Goal: Information Seeking & Learning: Find specific fact

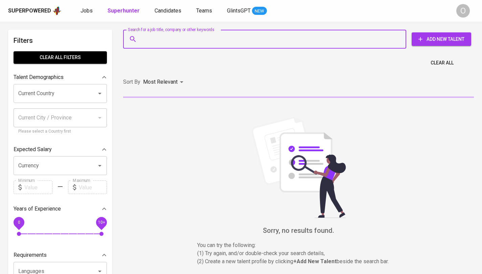
click at [280, 43] on input "Search for a job title, company or other keywords" at bounding box center [266, 39] width 253 height 13
paste input "bellevianco@gmail.com"
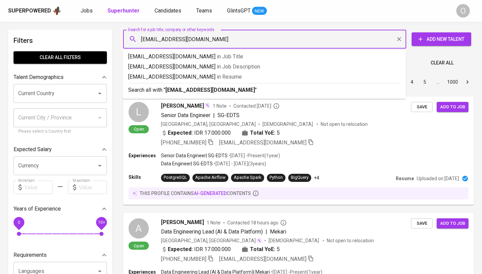
type input "bellevianco@gmail.com"
click at [238, 87] on p "Search all with " bellevianco@gmail.com "" at bounding box center [264, 90] width 272 height 8
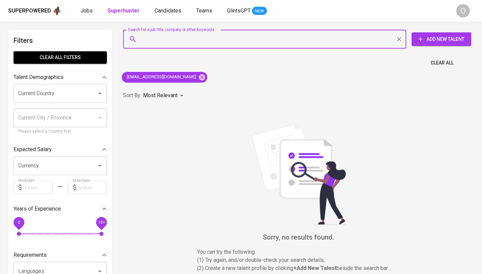
type input "bellevianco@gmail.com"
click at [198, 77] on icon at bounding box center [201, 77] width 7 height 7
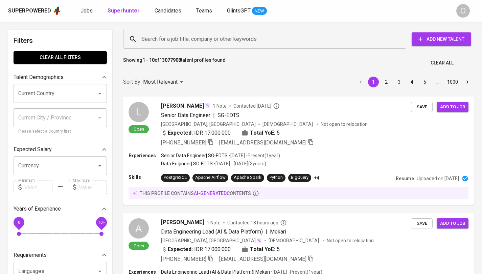
click at [181, 47] on div "Search for a job title, company or other keywords" at bounding box center [264, 39] width 283 height 19
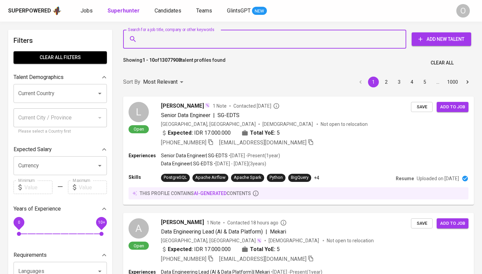
paste input "bellevianco@gmail.com"
type input "bellevianco@gmail.com"
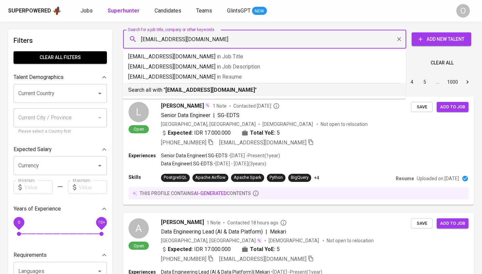
click at [193, 90] on b "bellevianco@gmail.com" at bounding box center [210, 90] width 90 height 6
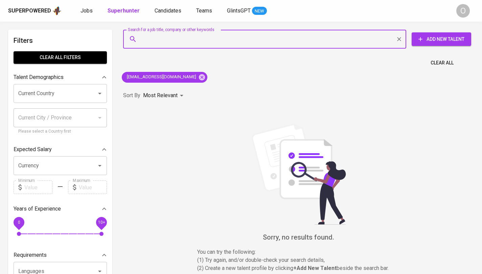
type input "bellevianco@gmail.com"
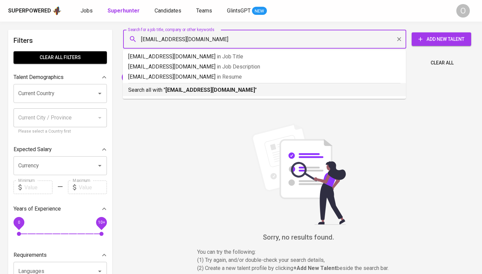
click at [254, 96] on li "Search all with " bellevianco@gmail.com "" at bounding box center [264, 89] width 283 height 13
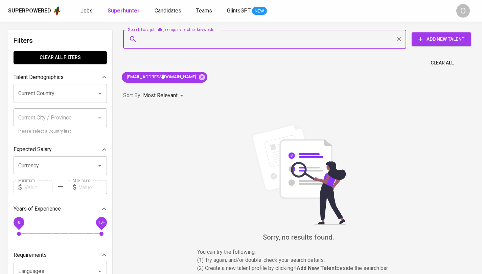
paste input "[EMAIL_ADDRESS][DOMAIN_NAME]"
type input "[EMAIL_ADDRESS][DOMAIN_NAME]"
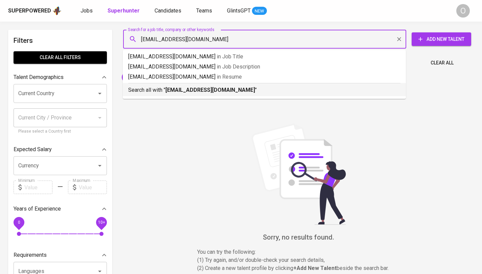
click at [192, 86] on p "Search all with " annisanovitaa@gmail.com "" at bounding box center [264, 90] width 272 height 8
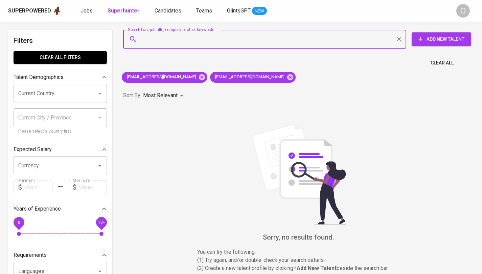
click at [399, 42] on icon "Clear" at bounding box center [398, 39] width 7 height 7
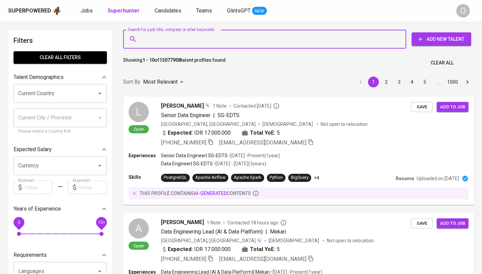
type input "[EMAIL_ADDRESS][DOMAIN_NAME]"
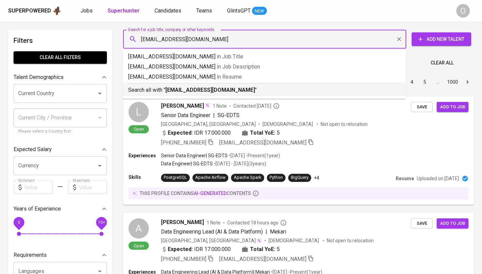
click at [179, 88] on b "[EMAIL_ADDRESS][DOMAIN_NAME]" at bounding box center [210, 90] width 90 height 6
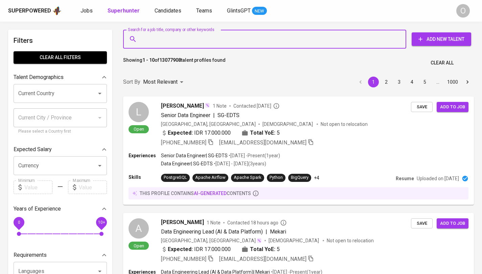
click at [202, 43] on input "Search for a job title, company or other keywords" at bounding box center [266, 39] width 253 height 13
type input "[EMAIL_ADDRESS][DOMAIN_NAME]"
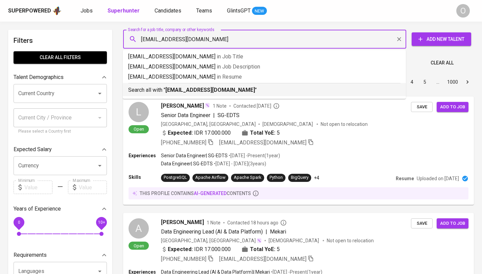
click at [198, 86] on p "Search all with " annisanovitaa@gmail.com "" at bounding box center [264, 90] width 272 height 8
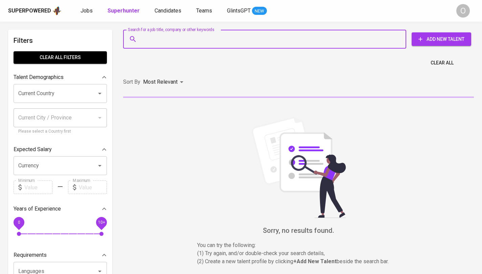
click at [166, 43] on input "Search for a job title, company or other keywords" at bounding box center [266, 39] width 253 height 13
paste input "[EMAIL_ADDRESS][DOMAIN_NAME]"
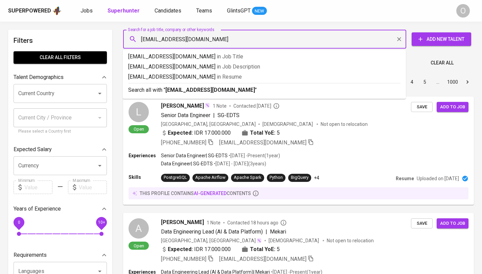
type input "[EMAIL_ADDRESS][DOMAIN_NAME]"
click at [182, 89] on b "[EMAIL_ADDRESS][DOMAIN_NAME]" at bounding box center [210, 90] width 90 height 6
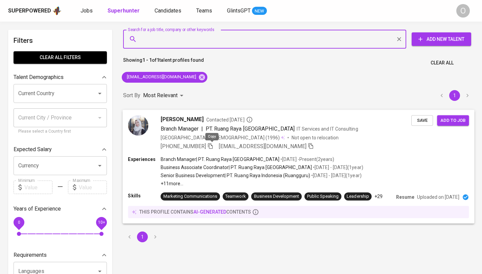
click at [210, 147] on icon "button" at bounding box center [210, 146] width 5 height 6
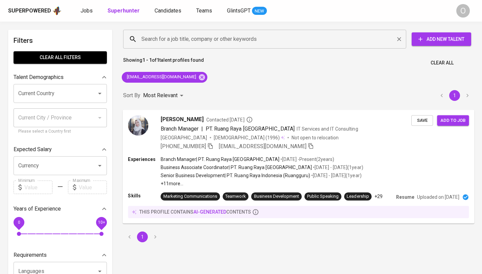
click at [268, 39] on input "Search for a job title, company or other keywords" at bounding box center [266, 39] width 253 height 13
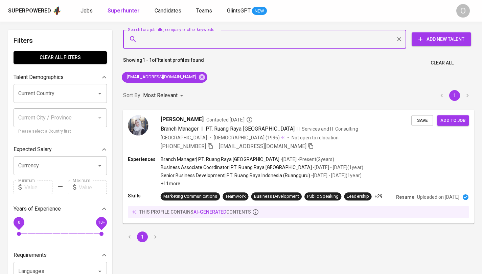
paste input "[EMAIL_ADDRESS][DOMAIN_NAME]"
type input "[EMAIL_ADDRESS][DOMAIN_NAME]"
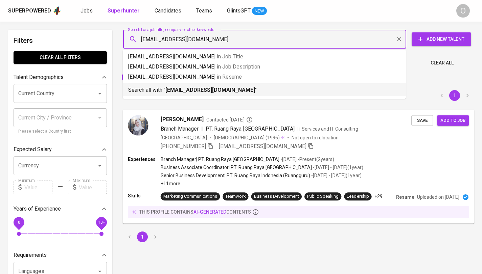
click at [204, 90] on b "[EMAIL_ADDRESS][DOMAIN_NAME]" at bounding box center [210, 90] width 90 height 6
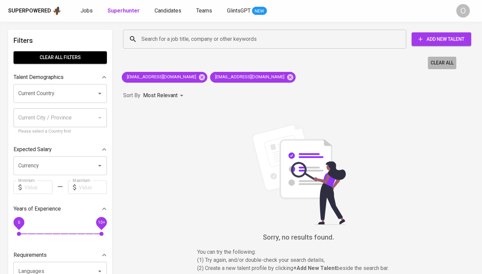
click at [435, 63] on span "Clear All" at bounding box center [441, 63] width 23 height 8
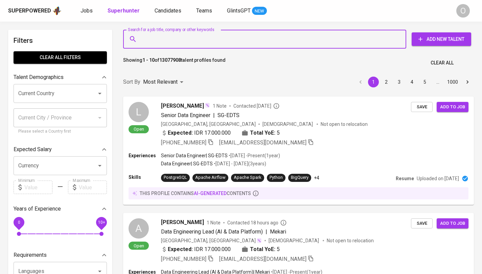
click at [294, 42] on input "Search for a job title, company or other keywords" at bounding box center [266, 39] width 253 height 13
paste input "[EMAIL_ADDRESS][DOMAIN_NAME]"
type input "[EMAIL_ADDRESS][DOMAIN_NAME]"
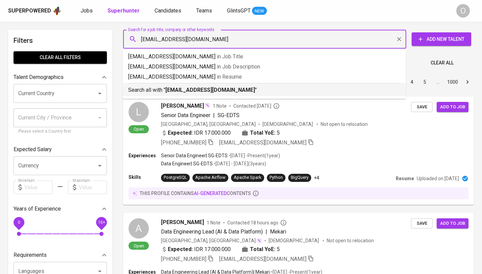
click at [199, 89] on b "[EMAIL_ADDRESS][DOMAIN_NAME]" at bounding box center [210, 90] width 90 height 6
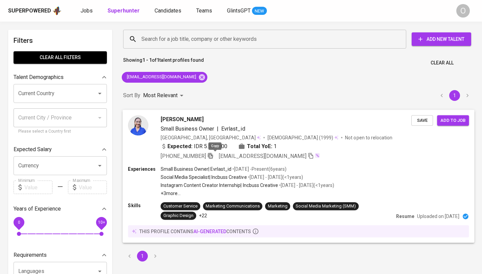
click at [213, 157] on icon "button" at bounding box center [210, 156] width 6 height 6
click at [247, 42] on input "Search for a job title, company or other keywords" at bounding box center [266, 39] width 253 height 13
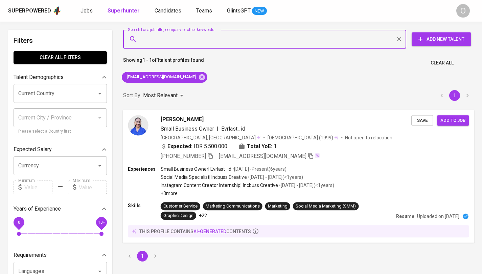
paste input "[PERSON_NAME][EMAIL_ADDRESS][DOMAIN_NAME]"
type input "[PERSON_NAME][EMAIL_ADDRESS][DOMAIN_NAME]"
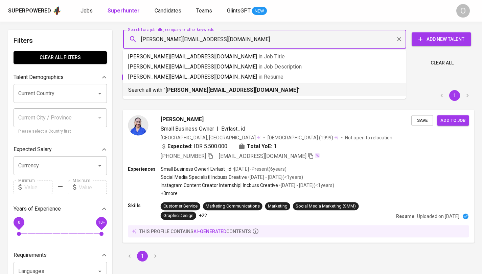
click at [217, 88] on b "[PERSON_NAME][EMAIL_ADDRESS][DOMAIN_NAME]" at bounding box center [231, 90] width 133 height 6
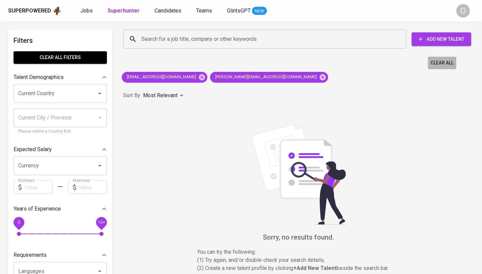
click at [442, 63] on span "Clear All" at bounding box center [441, 63] width 23 height 8
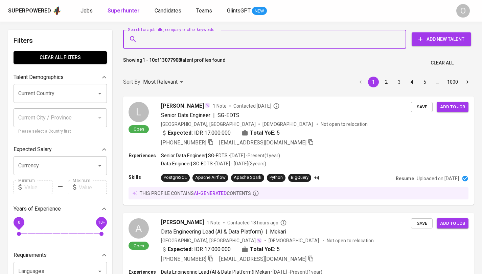
click at [286, 41] on input "Search for a job title, company or other keywords" at bounding box center [266, 39] width 253 height 13
paste input "[PERSON_NAME][EMAIL_ADDRESS][DOMAIN_NAME]"
type input "[PERSON_NAME][EMAIL_ADDRESS][DOMAIN_NAME]"
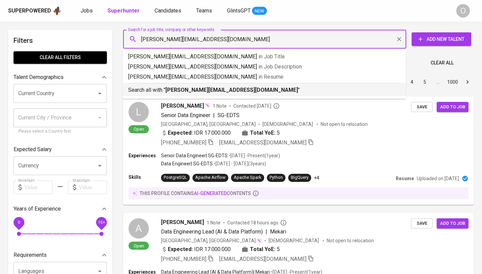
click at [207, 88] on b "[PERSON_NAME][EMAIL_ADDRESS][DOMAIN_NAME]" at bounding box center [231, 90] width 133 height 6
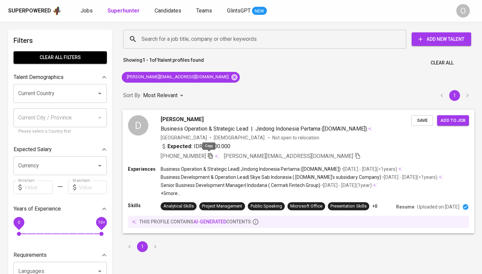
click at [207, 157] on icon "button" at bounding box center [210, 156] width 6 height 6
